Goal: Navigation & Orientation: Find specific page/section

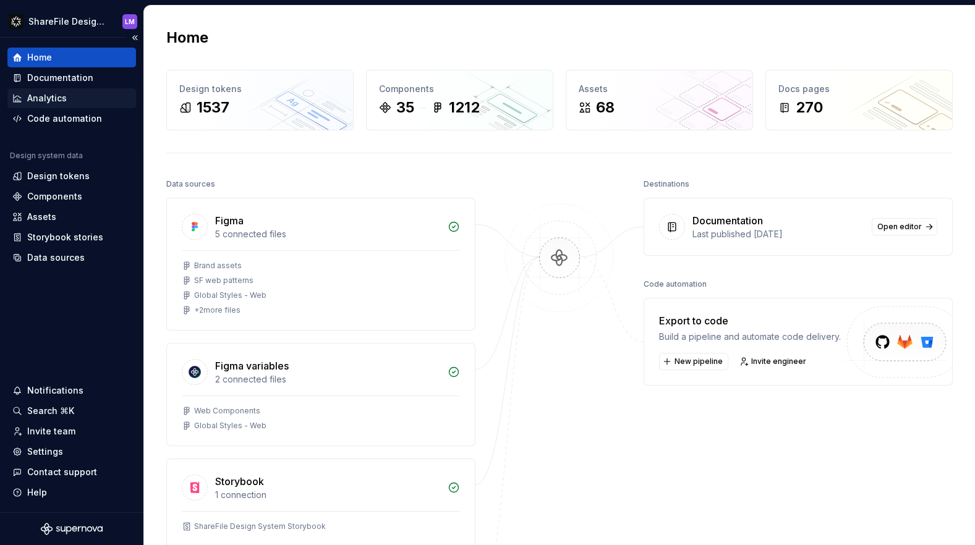
click at [53, 103] on div "Analytics" at bounding box center [47, 98] width 40 height 12
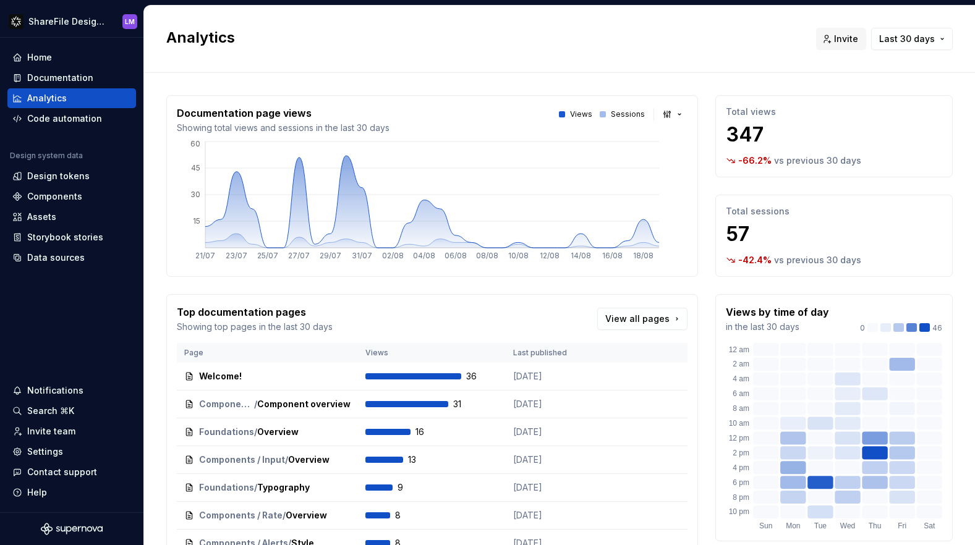
click at [754, 209] on p "Total sessions" at bounding box center [834, 211] width 216 height 12
drag, startPoint x: 740, startPoint y: 250, endPoint x: 735, endPoint y: 261, distance: 13.0
click at [741, 250] on div "Total sessions 57 -42.4 % vs previous 30 days" at bounding box center [833, 236] width 237 height 82
drag, startPoint x: 735, startPoint y: 262, endPoint x: 735, endPoint y: 239, distance: 23.5
click at [736, 261] on div "-42.4 % vs previous 30 days" at bounding box center [834, 260] width 216 height 12
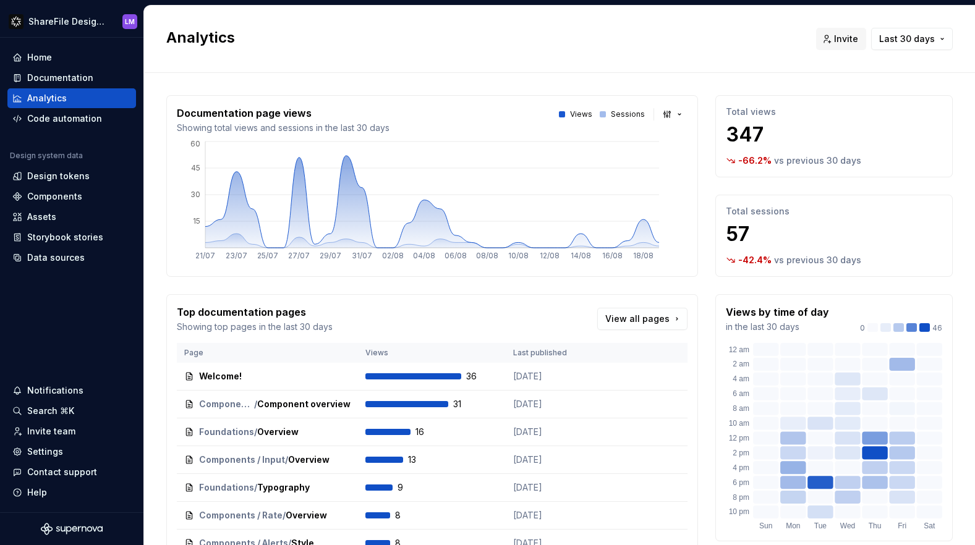
click at [734, 237] on p "57" at bounding box center [834, 234] width 216 height 25
click at [760, 235] on p "57" at bounding box center [834, 234] width 216 height 25
click at [919, 48] on button "Last 30 days" at bounding box center [912, 39] width 82 height 22
click at [876, 68] on div "Last 7 days" at bounding box center [864, 65] width 50 height 12
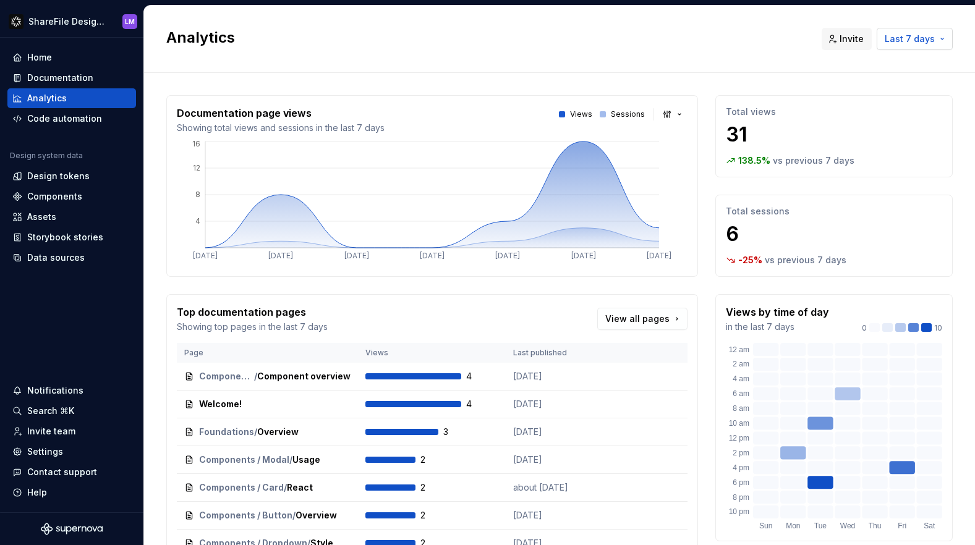
click at [926, 36] on span "Last 7 days" at bounding box center [910, 39] width 50 height 12
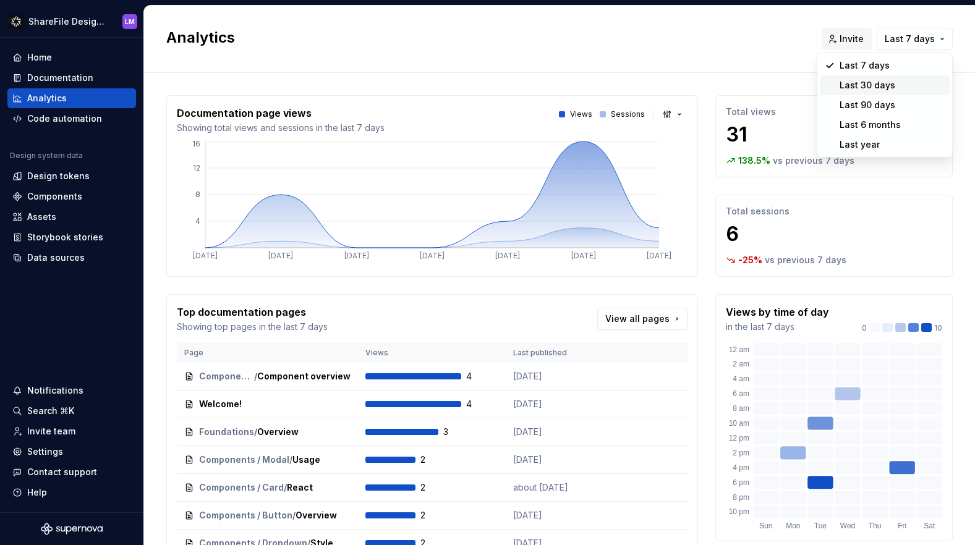
click at [882, 83] on div "Last 30 days" at bounding box center [867, 85] width 56 height 12
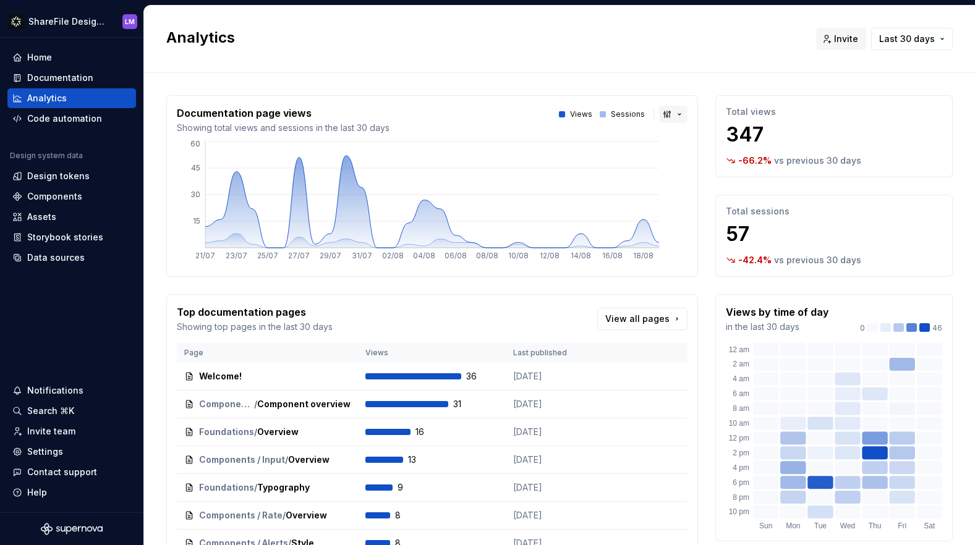
click at [672, 114] on button "button" at bounding box center [673, 114] width 28 height 17
click at [596, 103] on html "ShareFile Design System LM Home Documentation Analytics Code automation Design …" at bounding box center [487, 272] width 975 height 545
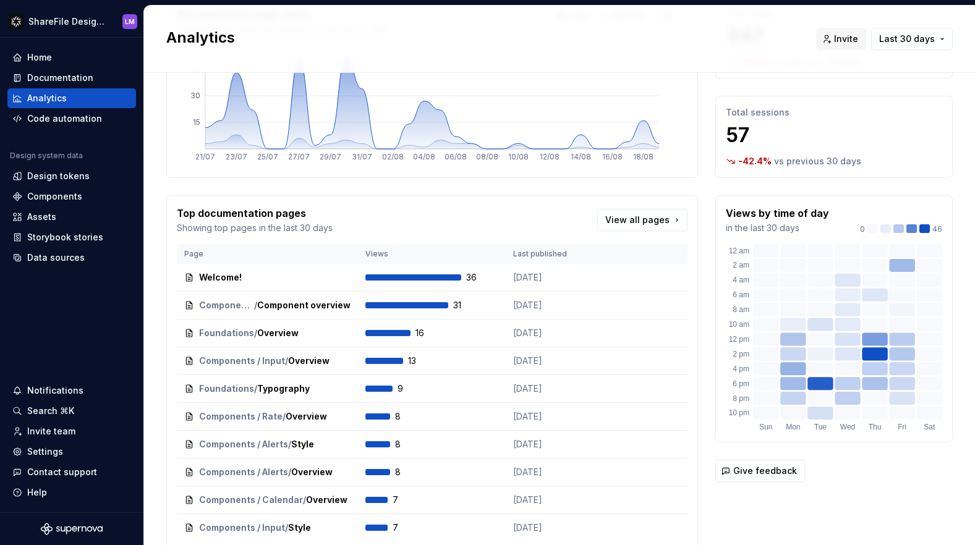
scroll to position [153, 0]
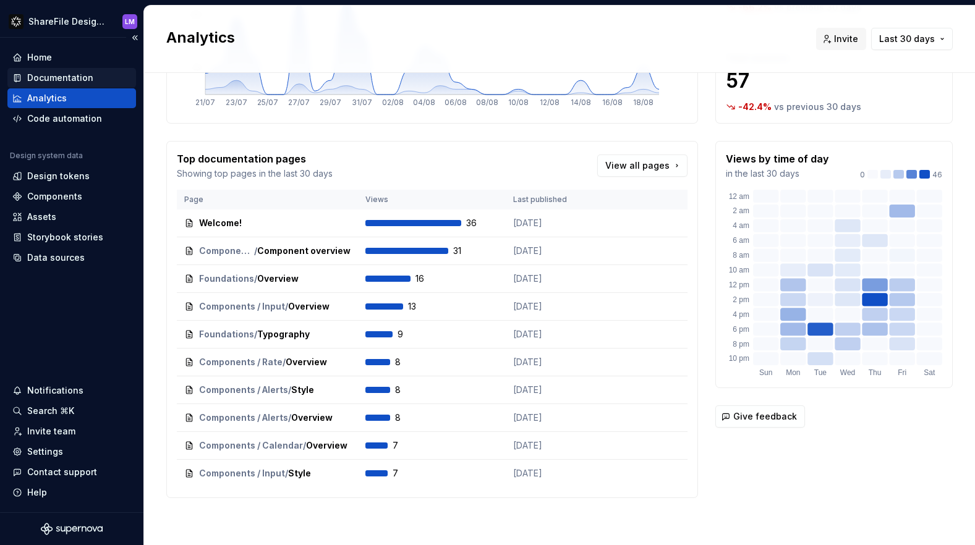
click at [47, 75] on div "Documentation" at bounding box center [60, 78] width 66 height 12
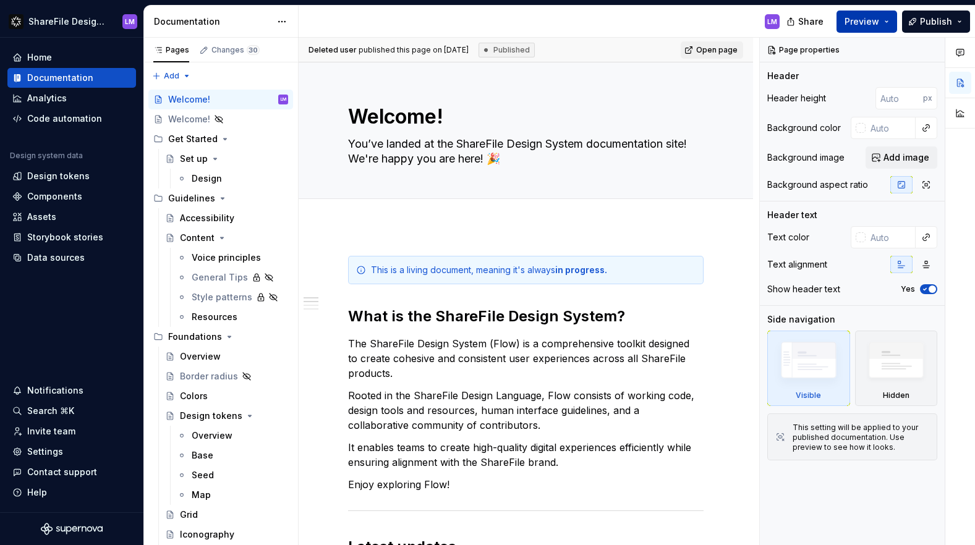
click at [859, 20] on span "Preview" at bounding box center [861, 21] width 35 height 12
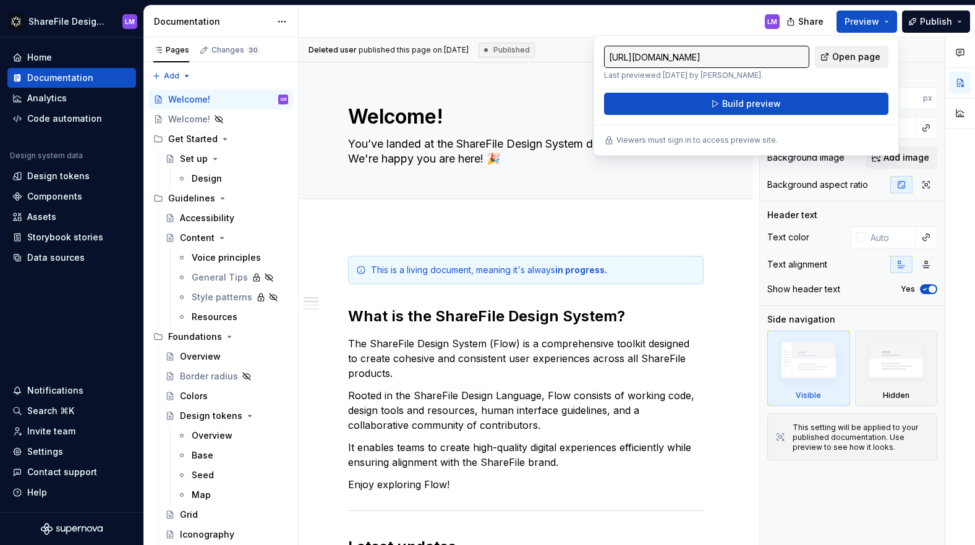
click at [852, 58] on span "Open page" at bounding box center [856, 57] width 48 height 12
type textarea "*"
